Goal: Navigation & Orientation: Find specific page/section

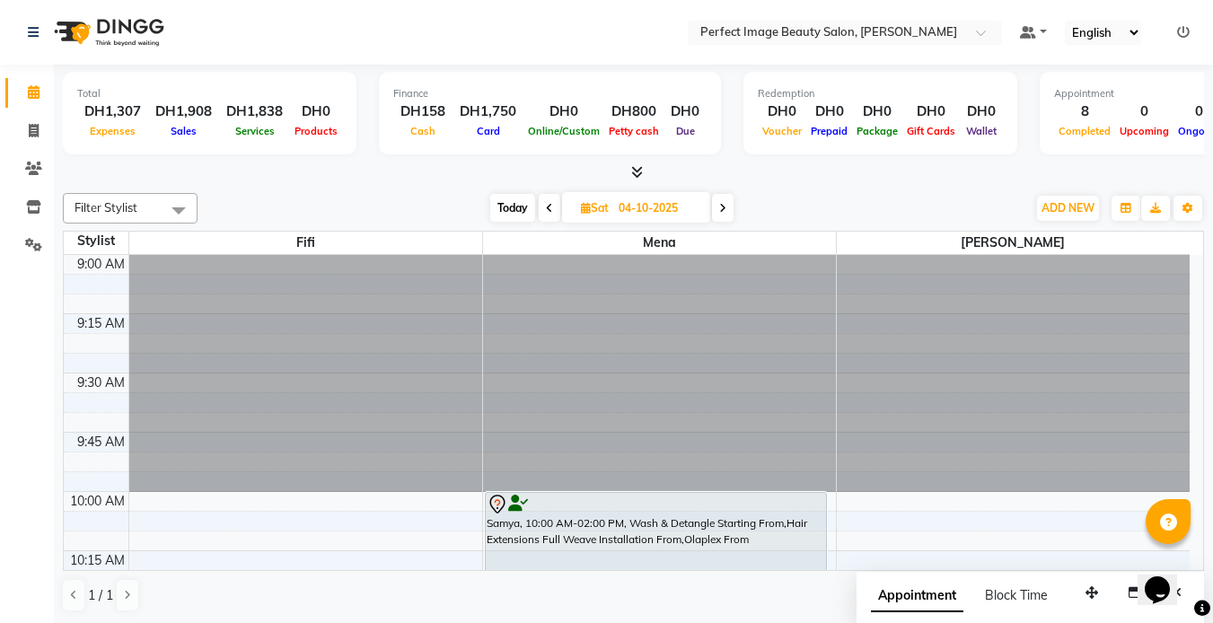
scroll to position [2065, 0]
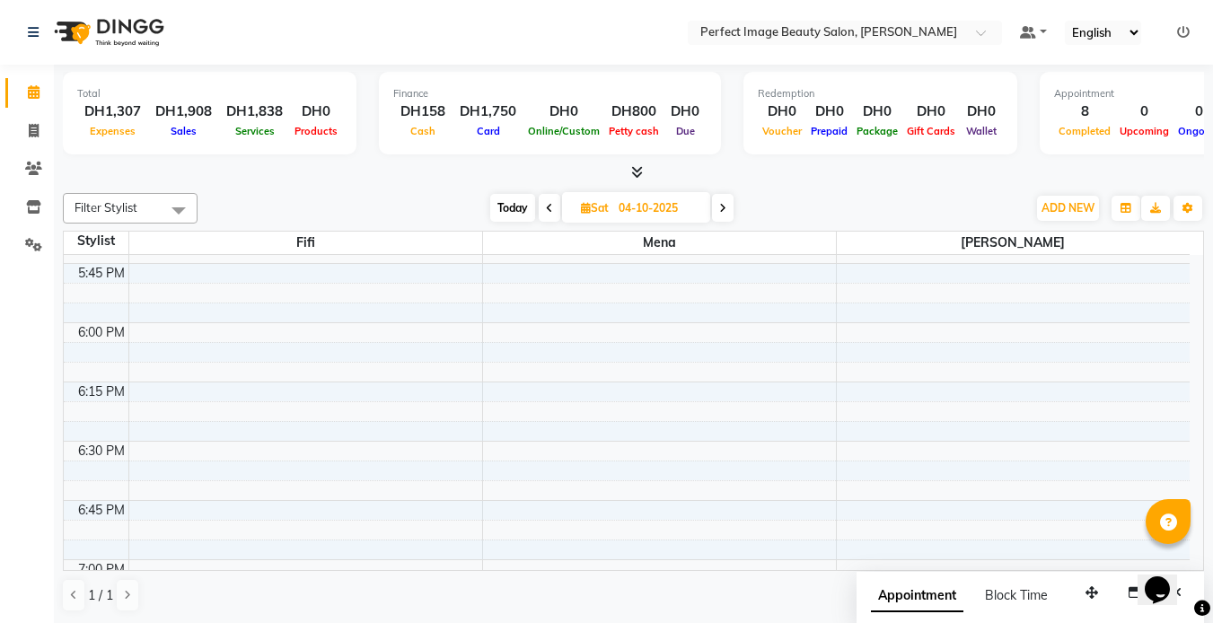
click at [505, 214] on span "Today" at bounding box center [512, 208] width 45 height 28
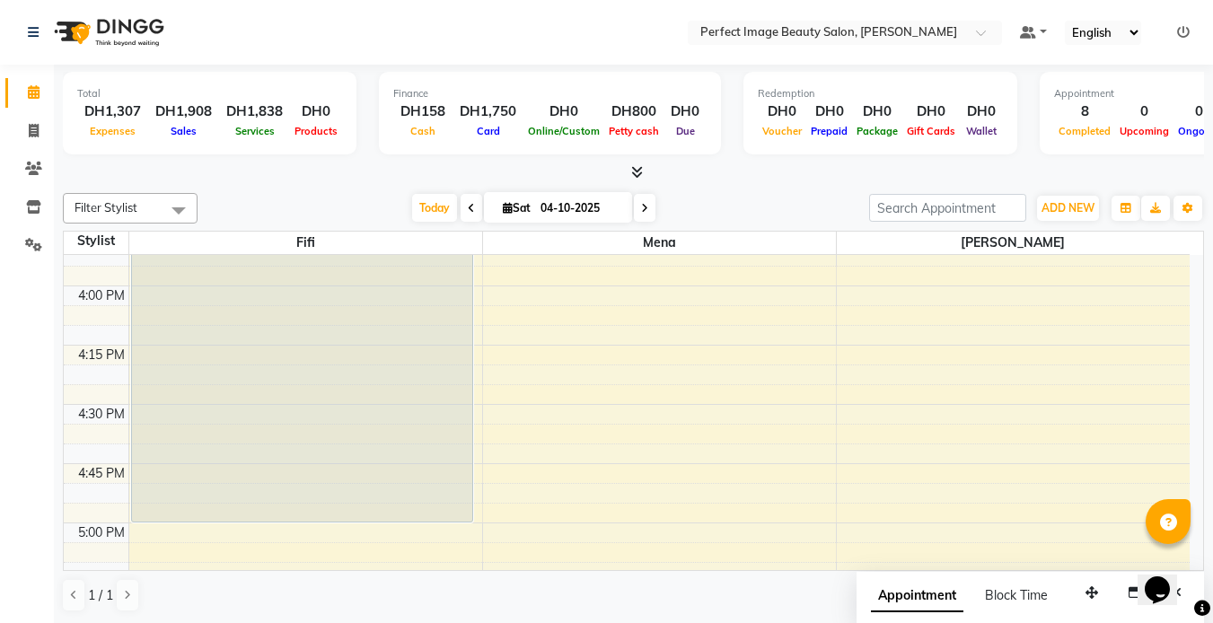
scroll to position [1628, 0]
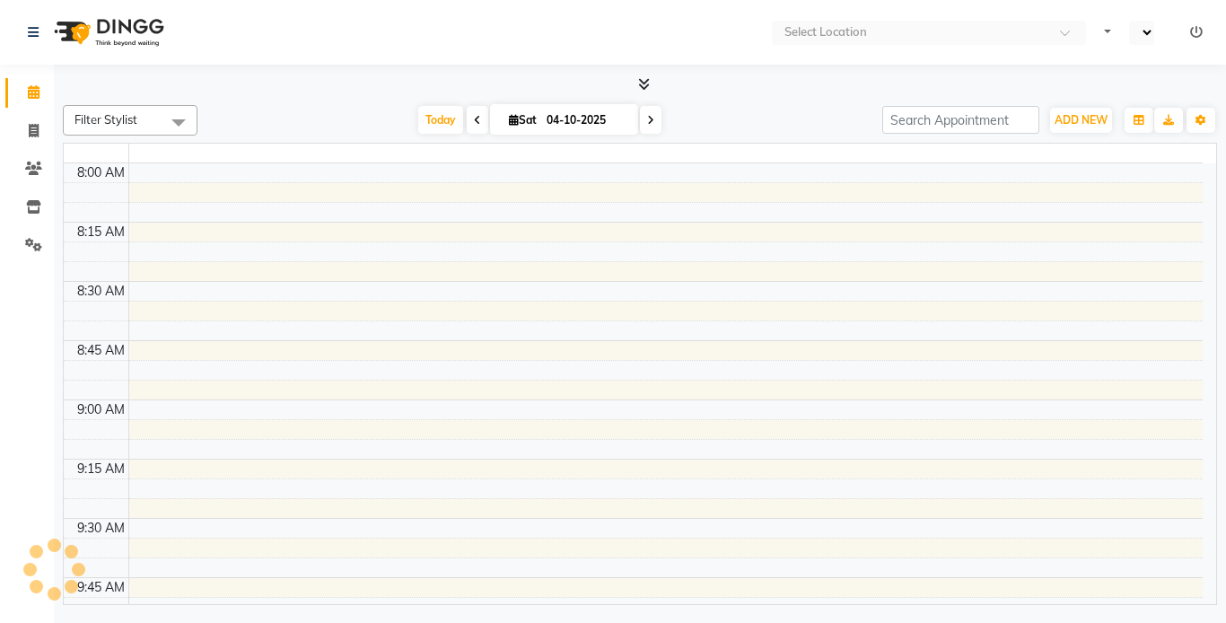
select select "en"
